Goal: Task Accomplishment & Management: Manage account settings

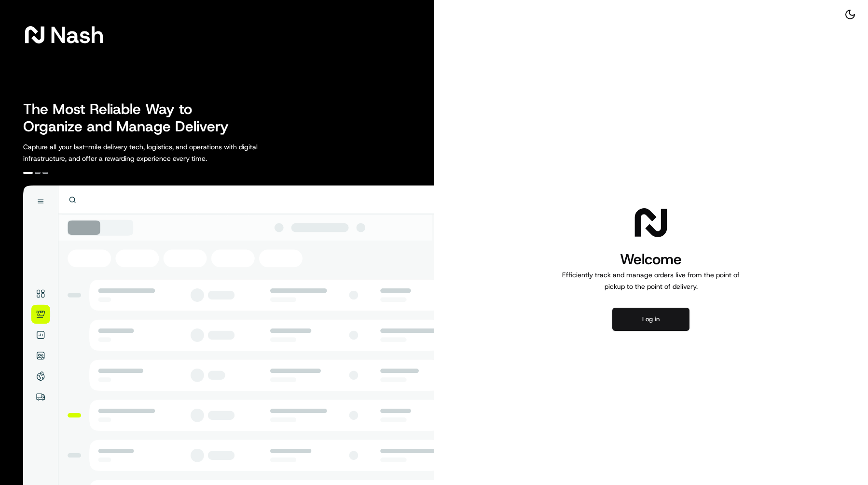
click at [640, 312] on button "Log in" at bounding box center [650, 318] width 77 height 23
